Goal: Find specific page/section: Find specific page/section

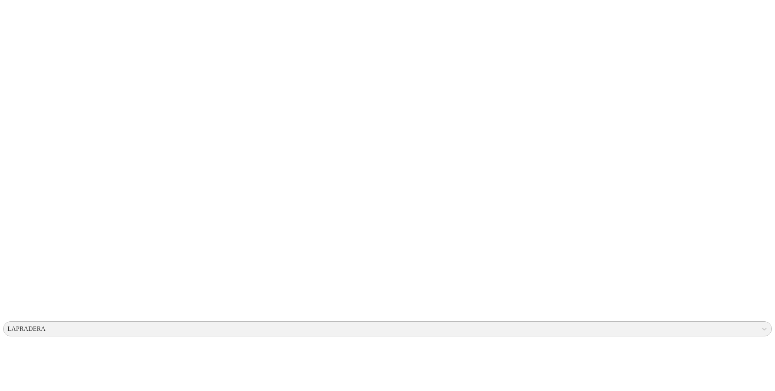
click at [615, 323] on div "LAPRADERA" at bounding box center [380, 329] width 753 height 12
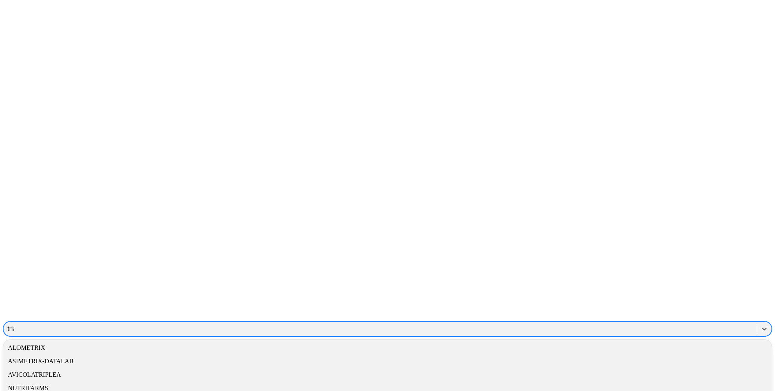
type input "trian"
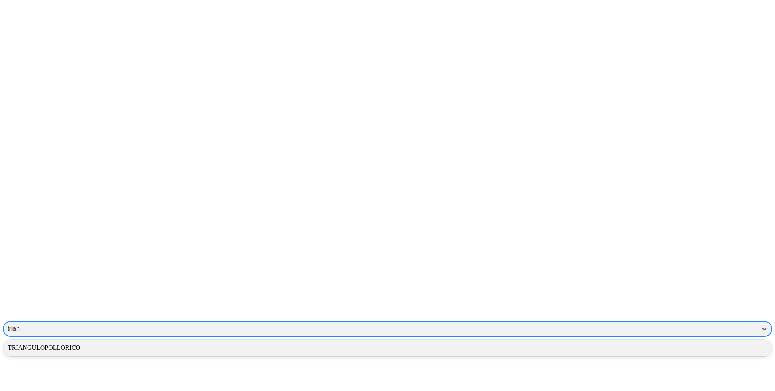
click at [651, 341] on div "TRIANGULOPOLLORICO" at bounding box center [387, 347] width 769 height 13
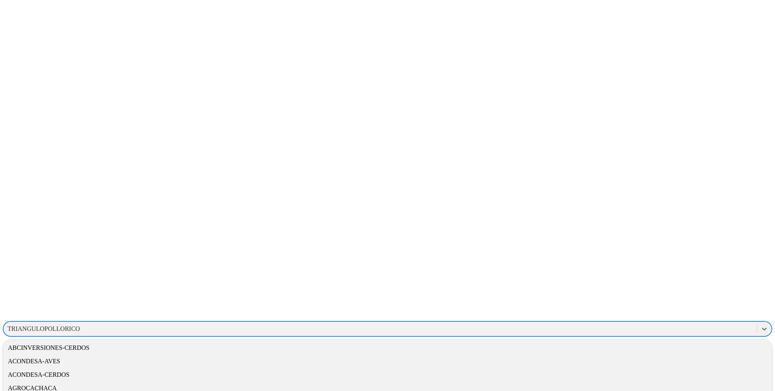
click at [80, 325] on div "TRIANGULOPOLLORICO" at bounding box center [44, 328] width 72 height 7
type input "´"
type input "pro"
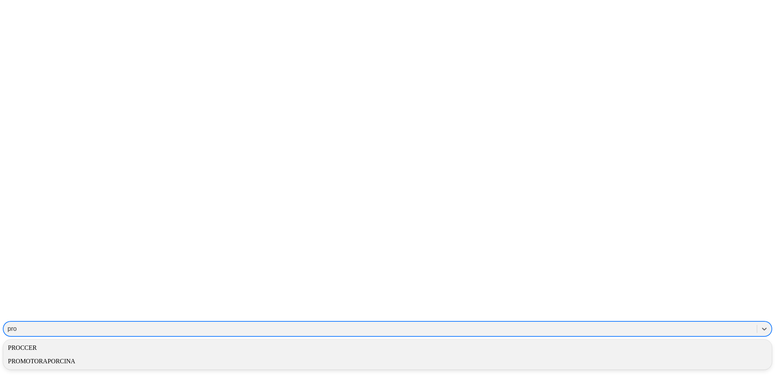
click at [641, 341] on div "PROCCER" at bounding box center [387, 347] width 769 height 13
